Goal: Task Accomplishment & Management: Manage account settings

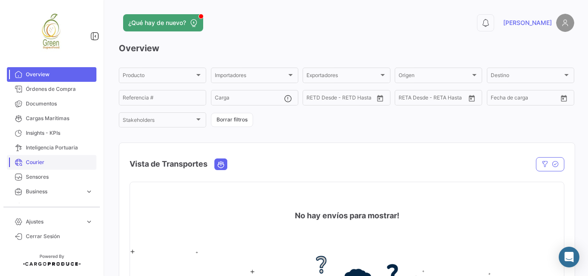
click at [39, 163] on span "Courier" at bounding box center [59, 163] width 67 height 8
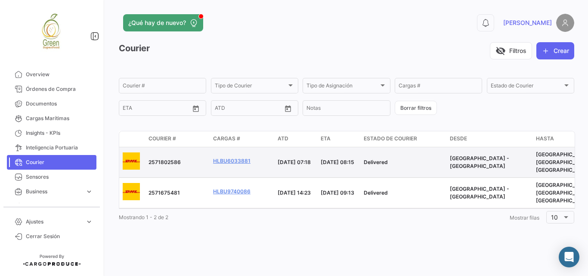
click at [156, 159] on span "2571802586" at bounding box center [165, 162] width 32 height 6
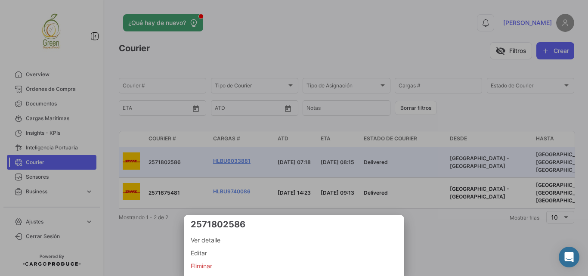
click at [205, 240] on span "Ver detalle" at bounding box center [294, 240] width 207 height 10
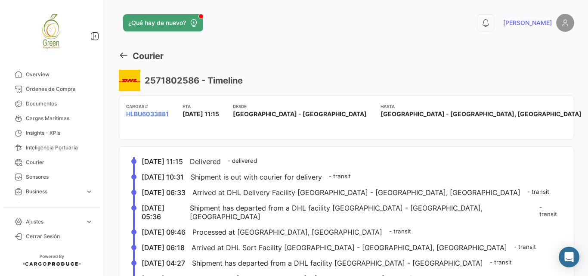
drag, startPoint x: 27, startPoint y: 75, endPoint x: 264, endPoint y: 16, distance: 243.7
click at [28, 75] on span "Overview" at bounding box center [59, 75] width 67 height 8
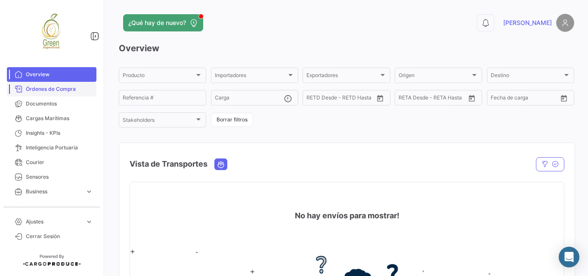
click at [49, 91] on span "Órdenes de Compra" at bounding box center [59, 89] width 67 height 8
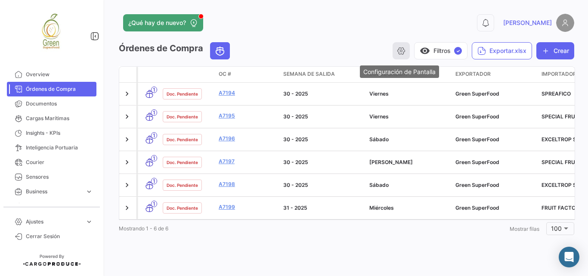
click at [403, 48] on icon "button" at bounding box center [401, 51] width 9 height 9
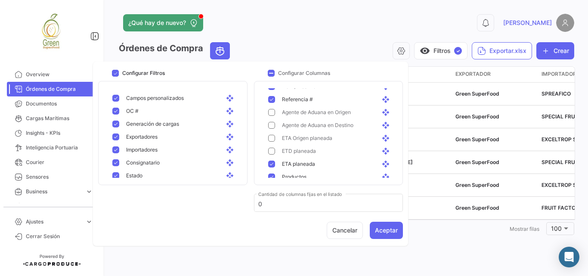
scroll to position [302, 0]
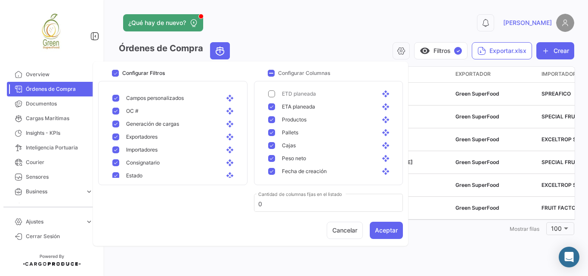
click at [327, 50] on div "visibility Filtros ✓ Exportar.xlsx Crear" at bounding box center [406, 50] width 338 height 17
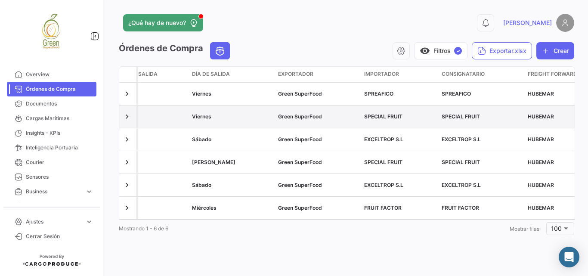
scroll to position [0, 0]
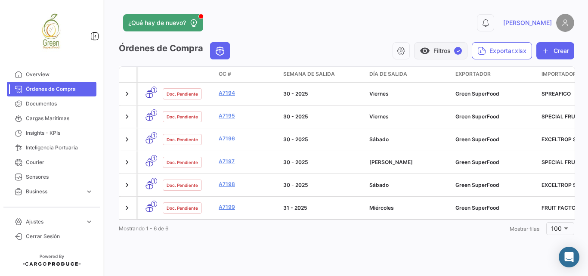
click at [426, 50] on span "visibility" at bounding box center [425, 51] width 10 height 10
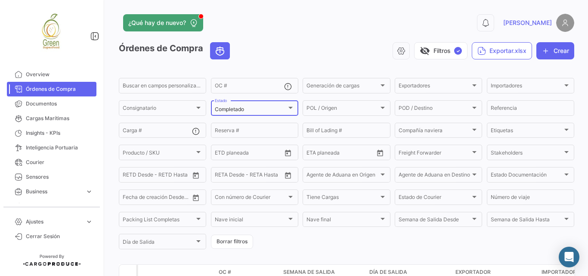
click at [278, 112] on div "Completado" at bounding box center [251, 109] width 72 height 6
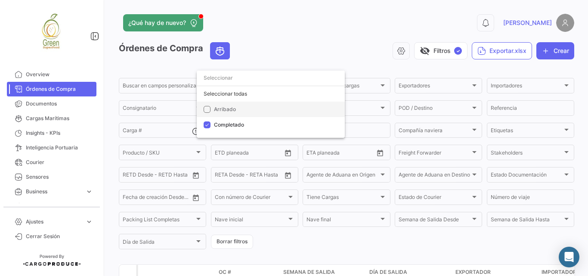
click at [233, 109] on span "Arribado" at bounding box center [225, 109] width 22 height 6
click at [311, 53] on div at bounding box center [294, 138] width 588 height 276
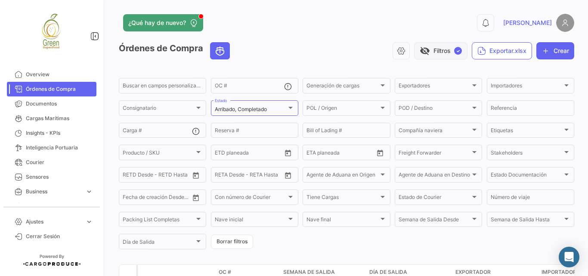
click at [425, 52] on button "visibility_off Filtros ✓" at bounding box center [440, 50] width 53 height 17
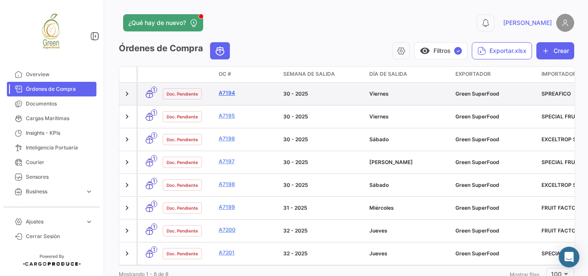
click at [230, 91] on link "A7194" at bounding box center [248, 93] width 58 height 8
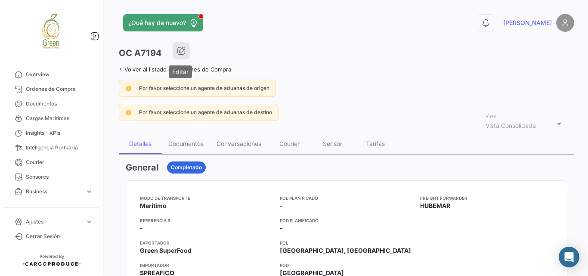
click at [180, 53] on icon "button" at bounding box center [181, 51] width 9 height 9
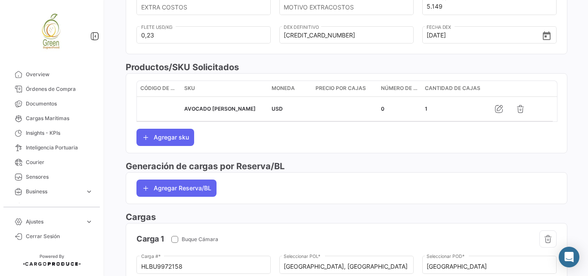
scroll to position [573, 0]
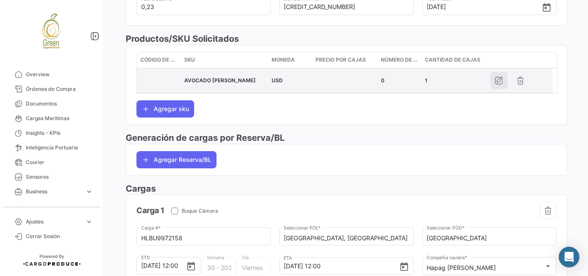
click at [498, 81] on icon "button" at bounding box center [499, 80] width 9 height 9
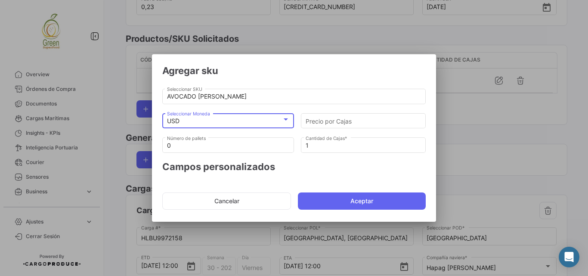
click at [264, 120] on div "USD" at bounding box center [224, 121] width 115 height 7
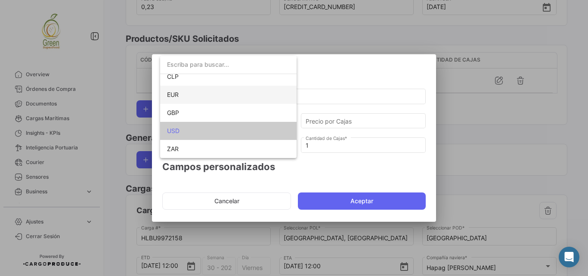
scroll to position [0, 0]
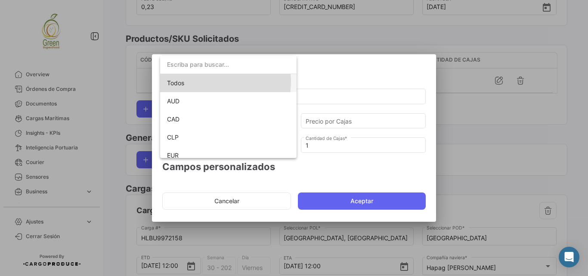
click at [208, 81] on span "Todos" at bounding box center [228, 83] width 123 height 18
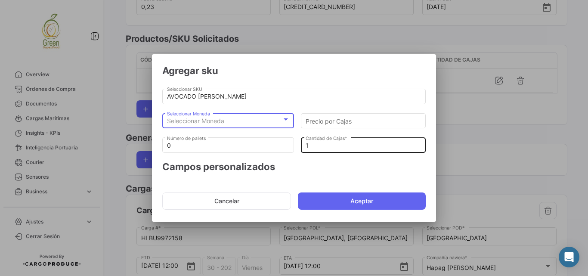
click at [339, 146] on input "1" at bounding box center [364, 145] width 116 height 7
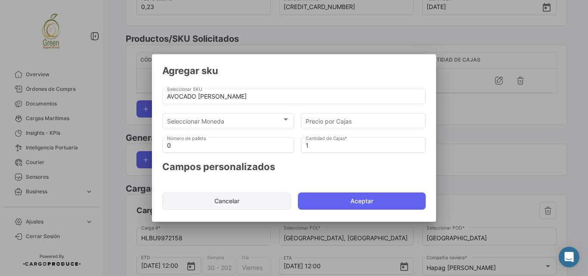
click at [243, 197] on button "Cancelar" at bounding box center [226, 201] width 129 height 17
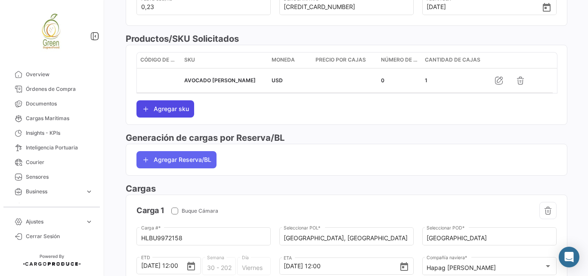
click at [150, 108] on button "Agregar sku" at bounding box center [166, 108] width 58 height 17
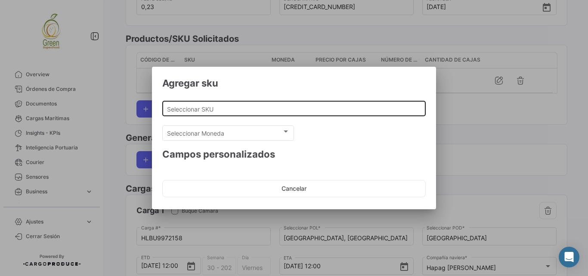
click at [265, 107] on input "Seleccionar SKU" at bounding box center [294, 109] width 255 height 7
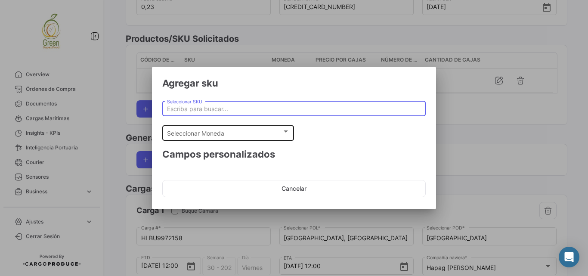
click at [264, 132] on div "Seleccionar Moneda" at bounding box center [224, 133] width 115 height 7
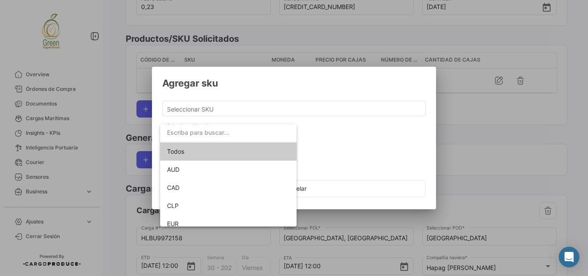
click at [240, 152] on span "Todos" at bounding box center [228, 152] width 123 height 18
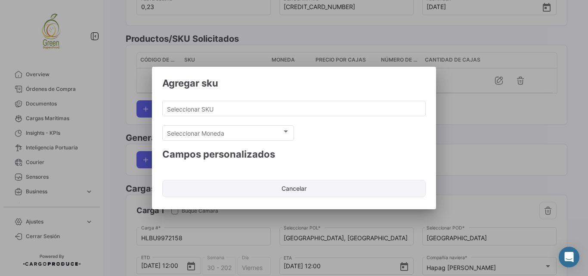
click at [286, 190] on button "Cancelar" at bounding box center [294, 188] width 264 height 17
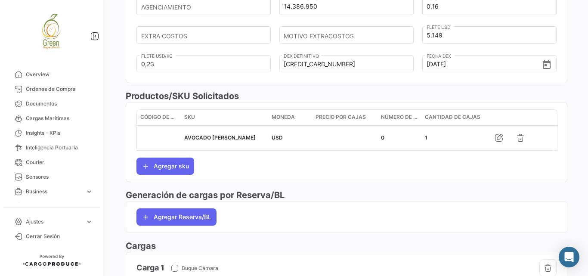
scroll to position [602, 0]
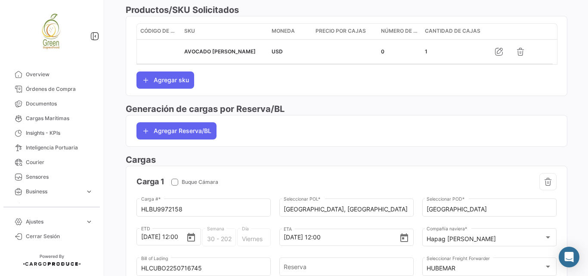
click at [347, 97] on div "Productos/SKU Solicitados Código de SKU SKU Moneda Precio por Cajas Número de p…" at bounding box center [347, 53] width 442 height 99
click at [358, 79] on div "Código de SKU SKU Moneda Precio por Cajas Número de pallets Cantidad [PERSON_NA…" at bounding box center [347, 55] width 420 height 65
click at [49, 76] on span "Overview" at bounding box center [59, 75] width 67 height 8
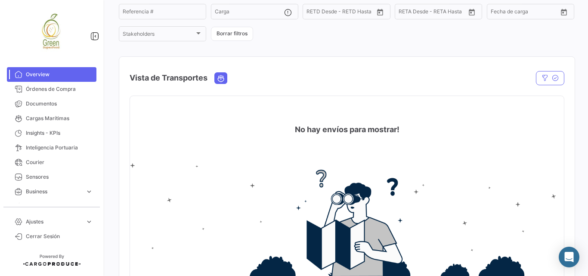
scroll to position [115, 0]
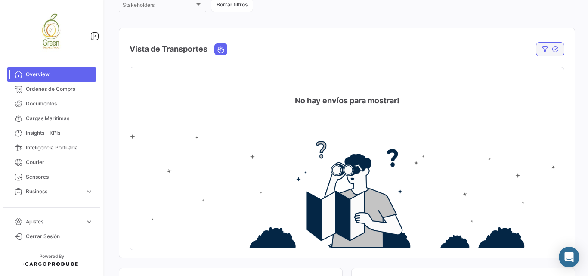
click at [554, 49] on icon "button" at bounding box center [555, 49] width 7 height 7
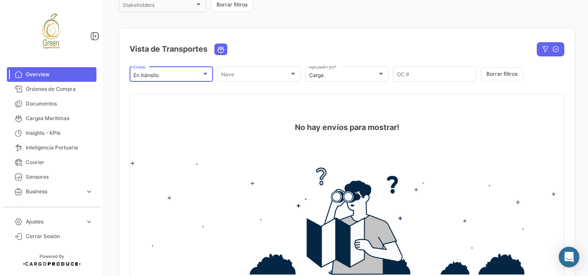
click at [202, 72] on div at bounding box center [206, 74] width 8 height 7
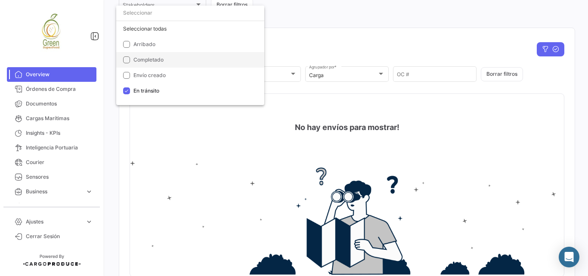
click at [129, 61] on mat-pseudo-checkbox at bounding box center [126, 59] width 7 height 7
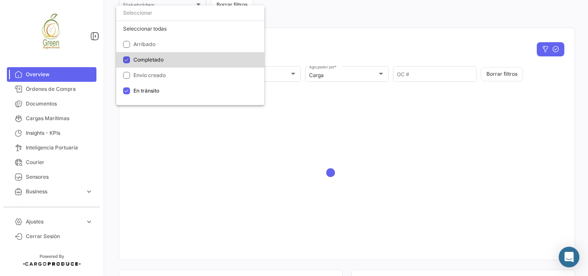
click at [128, 59] on mat-pseudo-checkbox at bounding box center [126, 59] width 7 height 7
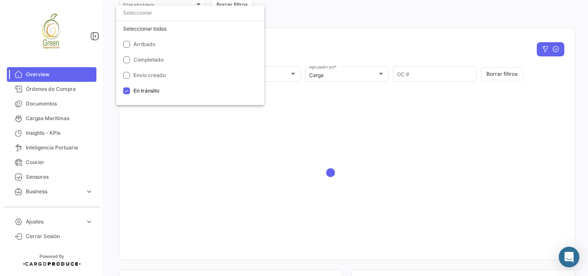
click at [338, 34] on div at bounding box center [294, 138] width 588 height 276
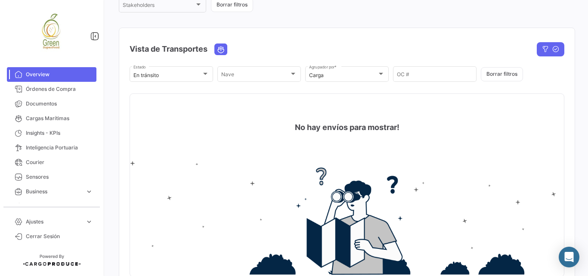
scroll to position [0, 0]
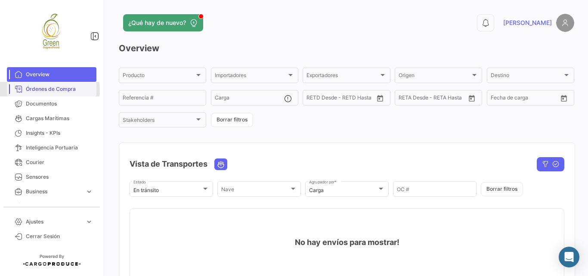
click at [48, 90] on span "Órdenes de Compra" at bounding box center [59, 89] width 67 height 8
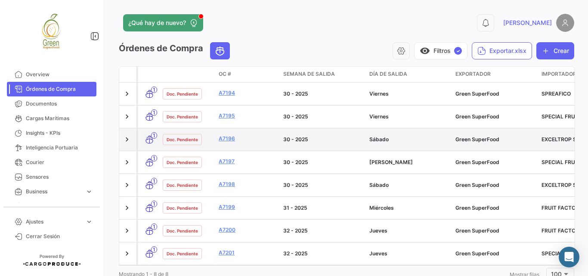
scroll to position [6, 0]
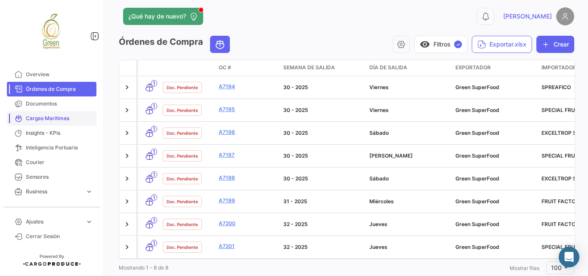
click at [51, 118] on span "Cargas Marítimas" at bounding box center [59, 119] width 67 height 8
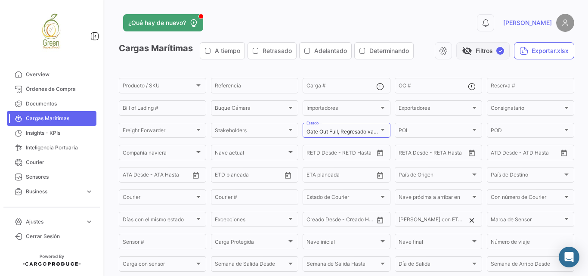
click at [468, 50] on button "visibility_off Filtros ✓" at bounding box center [483, 50] width 53 height 17
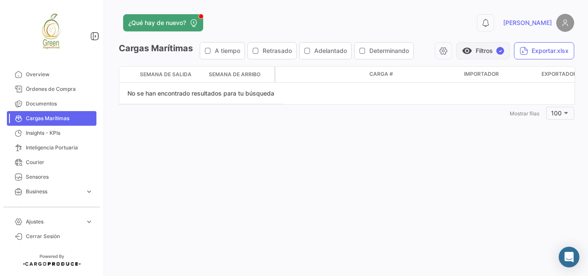
click at [471, 49] on span "visibility" at bounding box center [467, 51] width 10 height 10
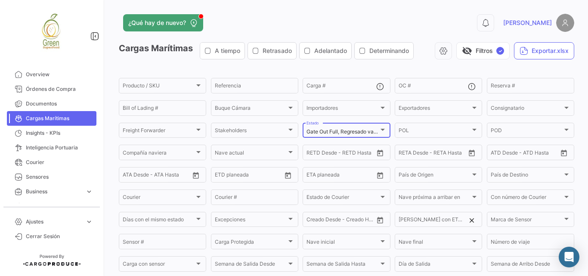
click at [376, 128] on div "Gate Out Full, Regresado vacío al depósito, Completado Estado" at bounding box center [347, 129] width 80 height 17
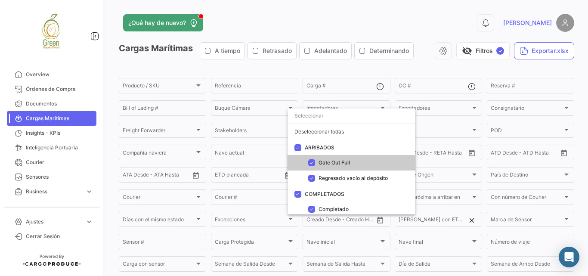
click at [334, 72] on div at bounding box center [294, 138] width 588 height 276
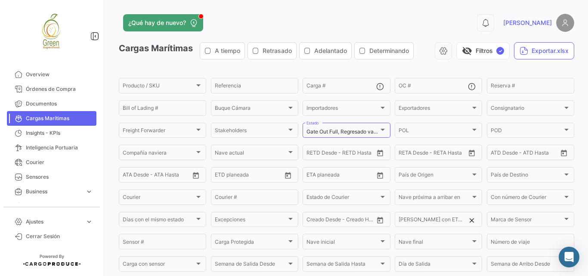
scroll to position [109, 0]
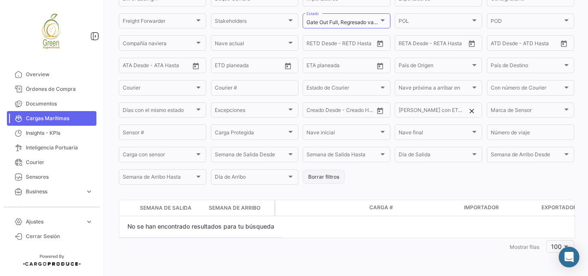
click at [323, 174] on button "Borrar filtros" at bounding box center [324, 177] width 42 height 14
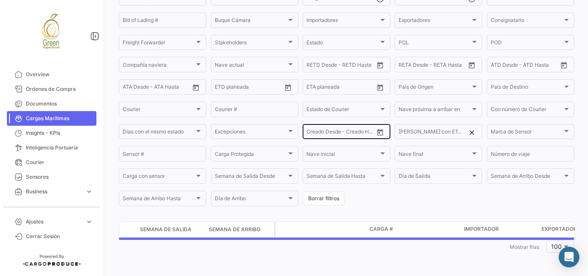
scroll to position [0, 0]
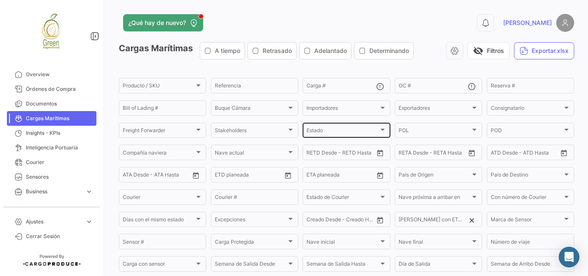
click at [368, 129] on div "Estado" at bounding box center [343, 132] width 72 height 6
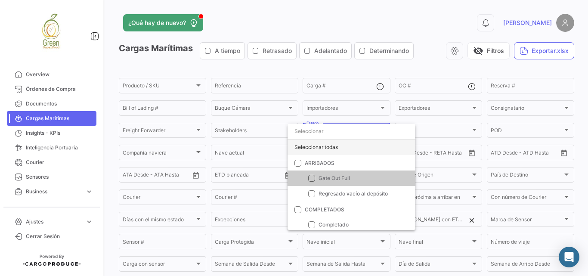
click at [325, 147] on div "Seleccionar todas" at bounding box center [352, 148] width 128 height 16
checkbox input "true"
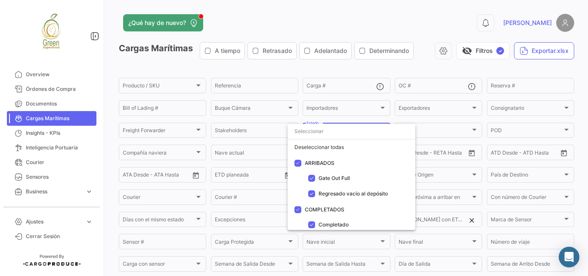
click at [404, 65] on div at bounding box center [294, 138] width 588 height 276
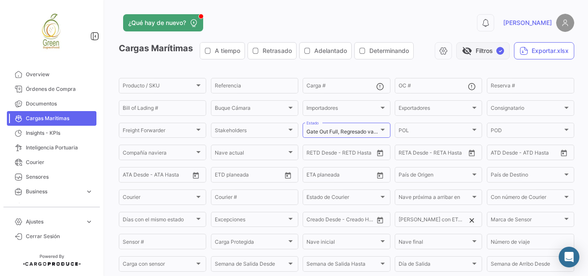
click at [475, 50] on button "visibility_off Filtros ✓" at bounding box center [483, 50] width 53 height 17
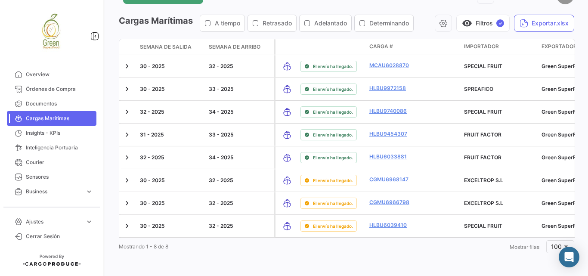
click at [577, 34] on div "¿Qué hay de nuevo? 0 [PERSON_NAME] Marítimas A tiempo Retrasado Adelantado Dete…" at bounding box center [346, 138] width 483 height 276
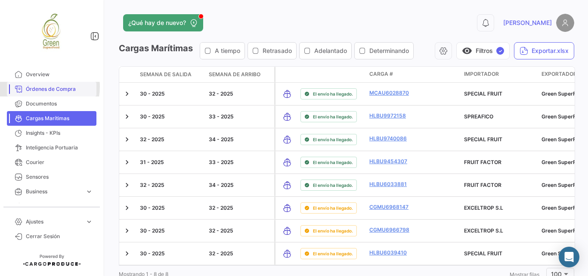
click at [38, 87] on span "Órdenes de Compra" at bounding box center [59, 89] width 67 height 8
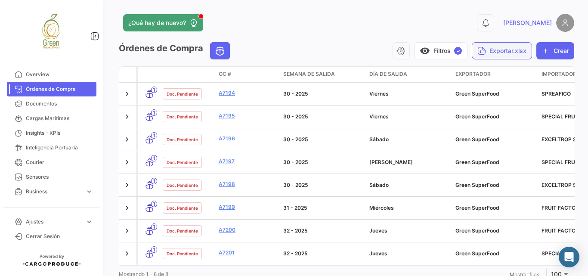
click at [496, 56] on button "Exportar.xlsx" at bounding box center [502, 50] width 60 height 17
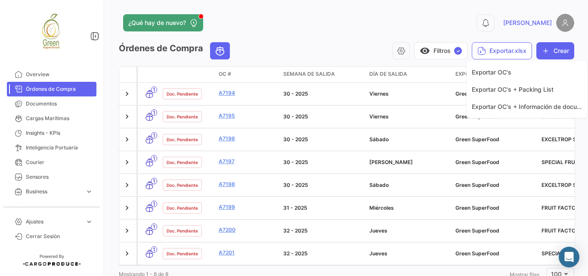
click at [397, 51] on div at bounding box center [294, 138] width 588 height 276
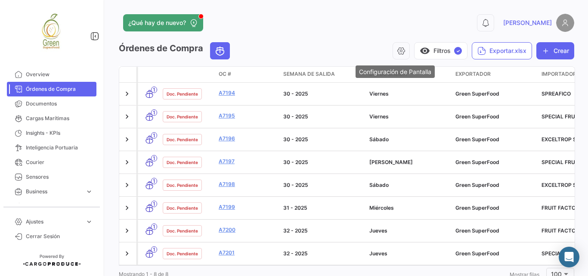
click at [397, 51] on icon "button" at bounding box center [401, 51] width 9 height 9
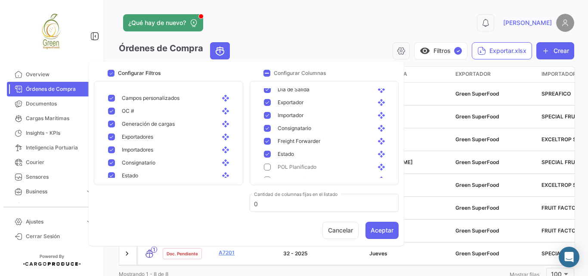
scroll to position [143, 0]
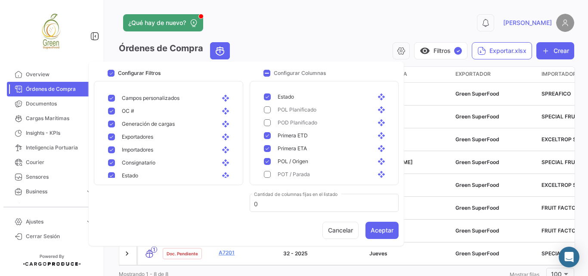
click at [268, 111] on mat-pseudo-checkbox at bounding box center [267, 109] width 7 height 7
click at [270, 122] on mat-pseudo-checkbox at bounding box center [267, 122] width 7 height 7
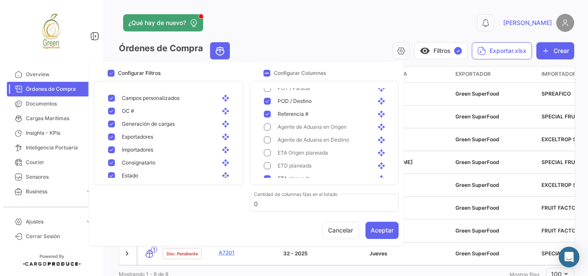
scroll to position [201, 0]
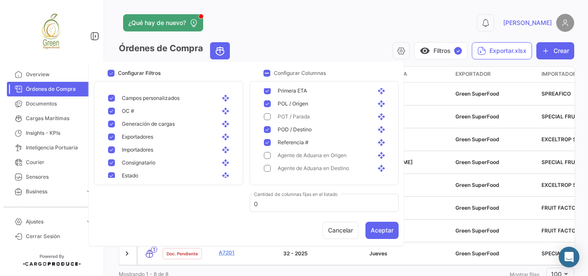
click at [266, 117] on mat-pseudo-checkbox at bounding box center [267, 116] width 7 height 7
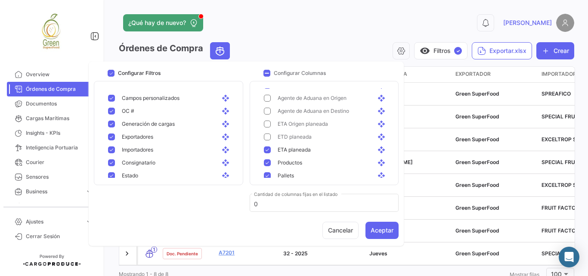
scroll to position [230, 0]
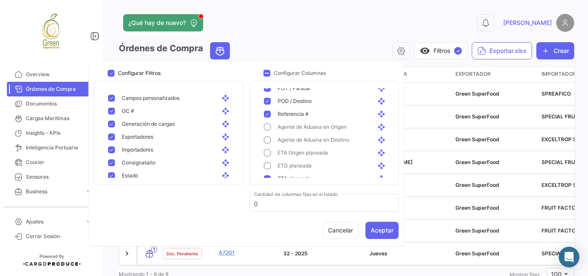
click at [268, 128] on mat-pseudo-checkbox at bounding box center [267, 127] width 7 height 7
click at [268, 142] on mat-pseudo-checkbox at bounding box center [267, 140] width 7 height 7
click at [267, 157] on div "ETA Origen planeada open_with" at bounding box center [326, 152] width 138 height 13
click at [268, 166] on mat-pseudo-checkbox at bounding box center [267, 165] width 7 height 7
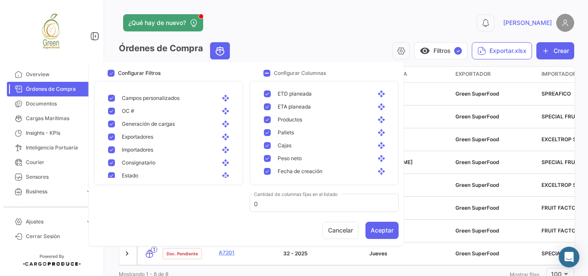
click at [355, 24] on div "¿Qué hay de nuevo?" at bounding box center [244, 22] width 251 height 17
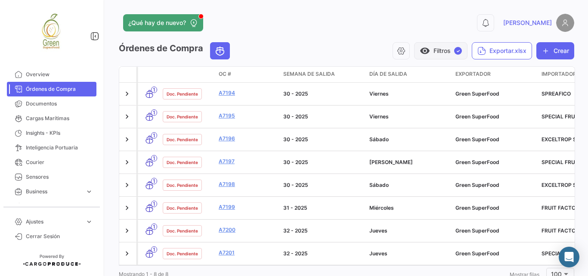
click at [433, 51] on button "visibility Filtros ✓" at bounding box center [440, 50] width 53 height 17
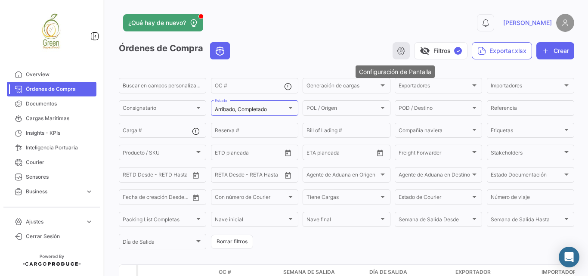
click at [397, 55] on icon "button" at bounding box center [401, 51] width 9 height 9
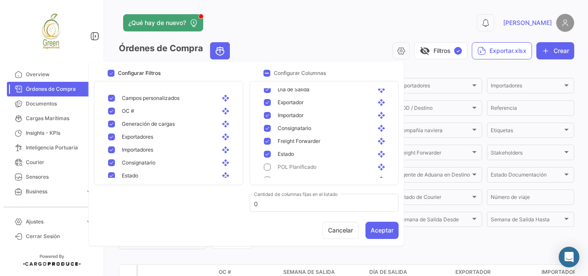
scroll to position [143, 0]
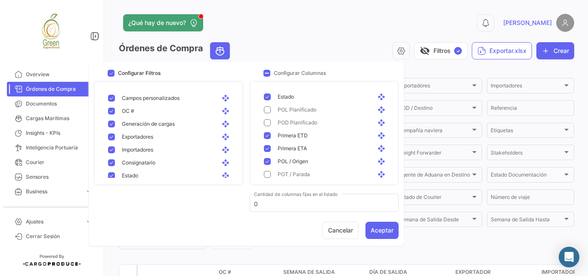
click at [271, 112] on div "POL Planificado open_with" at bounding box center [329, 110] width 117 height 8
click at [268, 123] on mat-pseudo-checkbox at bounding box center [267, 122] width 7 height 7
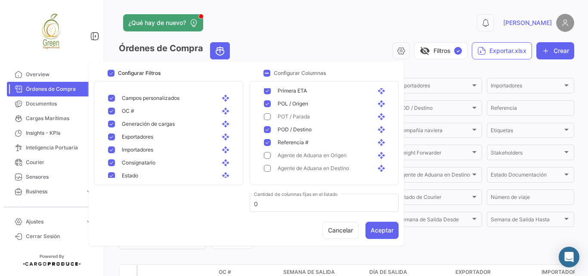
click at [269, 116] on mat-pseudo-checkbox at bounding box center [267, 116] width 7 height 7
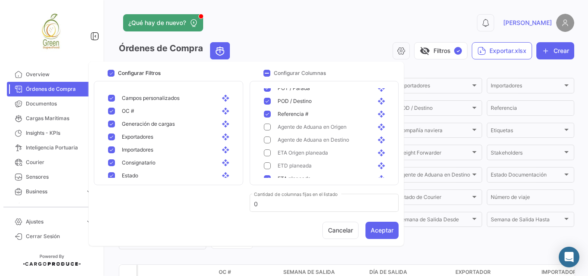
click at [269, 128] on mat-pseudo-checkbox at bounding box center [267, 127] width 7 height 7
click at [269, 138] on mat-pseudo-checkbox at bounding box center [267, 140] width 7 height 7
click at [268, 152] on mat-pseudo-checkbox at bounding box center [267, 152] width 7 height 7
click at [266, 165] on mat-pseudo-checkbox at bounding box center [267, 165] width 7 height 7
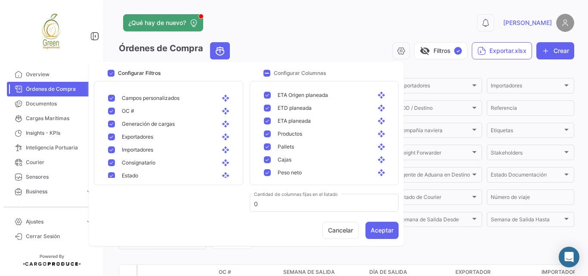
scroll to position [302, 0]
click at [377, 227] on button "Aceptar" at bounding box center [382, 230] width 33 height 17
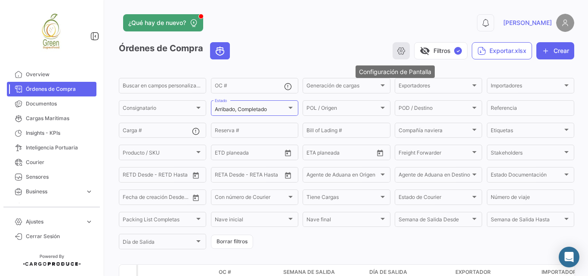
click at [398, 51] on icon "button" at bounding box center [401, 51] width 9 height 9
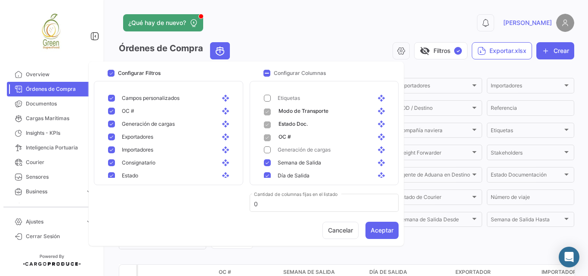
click at [345, 37] on app-header "¿Qué hay de nuevo? 0 [PERSON_NAME]" at bounding box center [347, 28] width 456 height 28
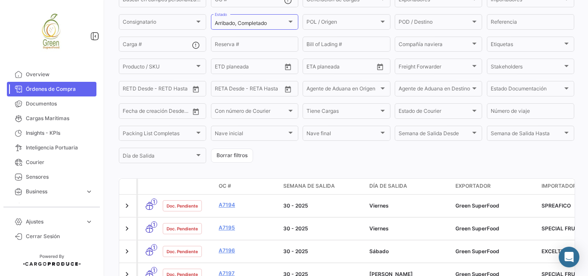
scroll to position [0, 0]
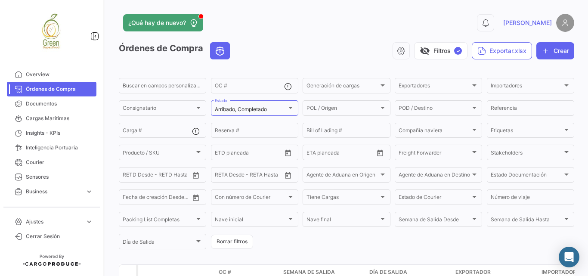
click at [331, 40] on app-header "¿Qué hay de nuevo? 0 [PERSON_NAME]" at bounding box center [347, 28] width 456 height 28
click at [346, 36] on app-header "¿Qué hay de nuevo? 0 [PERSON_NAME]" at bounding box center [347, 28] width 456 height 28
click at [541, 130] on div "Etiquetas" at bounding box center [527, 132] width 72 height 6
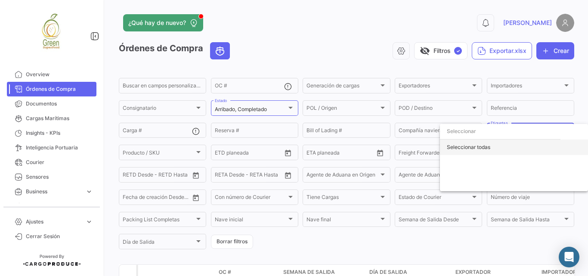
click at [482, 146] on div "Seleccionar todas" at bounding box center [514, 148] width 148 height 16
click at [472, 147] on div "Deseleccionar todas" at bounding box center [514, 148] width 148 height 16
click at [475, 145] on div "Deseleccionar todas" at bounding box center [514, 148] width 148 height 16
click at [316, 32] on div at bounding box center [294, 138] width 588 height 276
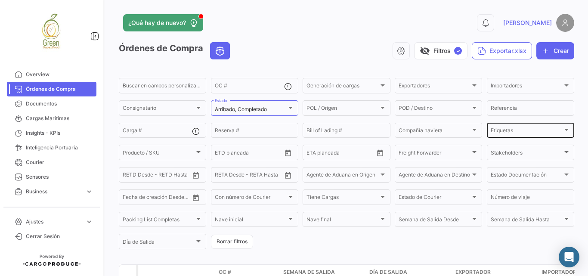
click at [513, 128] on div "Etiquetas Etiquetas" at bounding box center [531, 129] width 80 height 17
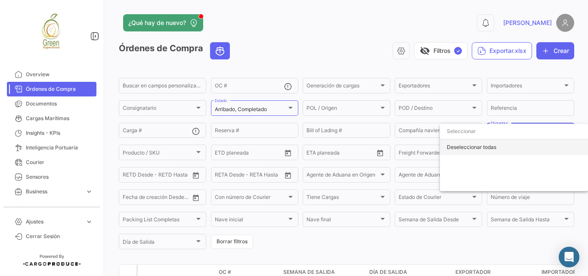
click at [482, 145] on div "Deseleccionar todas" at bounding box center [514, 148] width 148 height 16
click at [318, 23] on div at bounding box center [294, 138] width 588 height 276
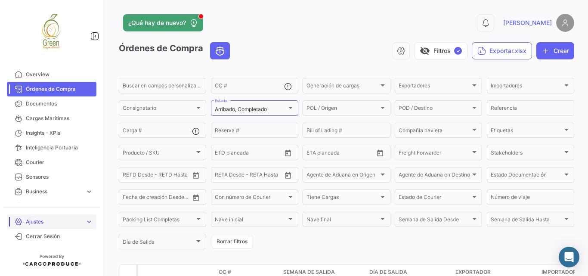
click at [81, 222] on span "Ajustes" at bounding box center [54, 222] width 56 height 8
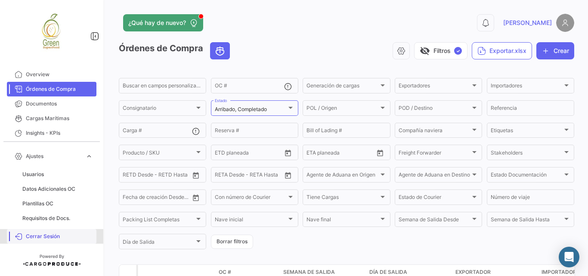
click at [36, 237] on span "Cerrar Sesión" at bounding box center [59, 237] width 67 height 8
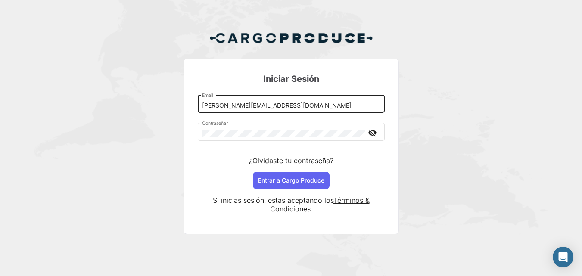
click at [255, 103] on input "[PERSON_NAME][EMAIL_ADDRESS][DOMAIN_NAME]" at bounding box center [291, 105] width 178 height 7
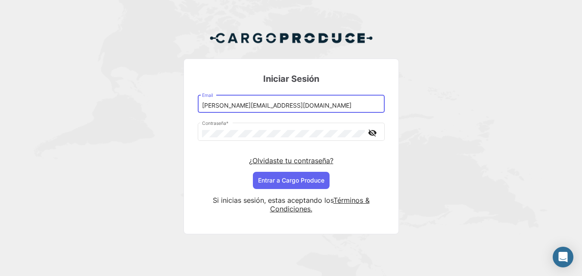
drag, startPoint x: 230, startPoint y: 106, endPoint x: 242, endPoint y: 109, distance: 12.3
click at [242, 109] on input "[PERSON_NAME][EMAIL_ADDRESS][DOMAIN_NAME]" at bounding box center [291, 105] width 178 height 7
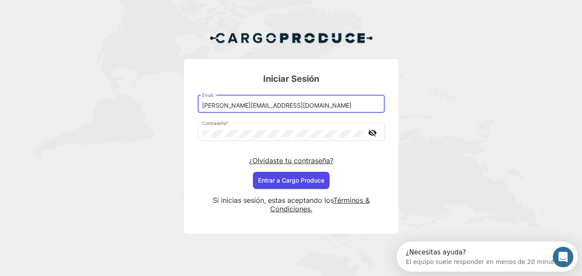
type input "[PERSON_NAME][EMAIL_ADDRESS][DOMAIN_NAME]"
click at [293, 180] on button "Entrar a Cargo Produce" at bounding box center [291, 180] width 77 height 17
